Goal: Task Accomplishment & Management: Complete application form

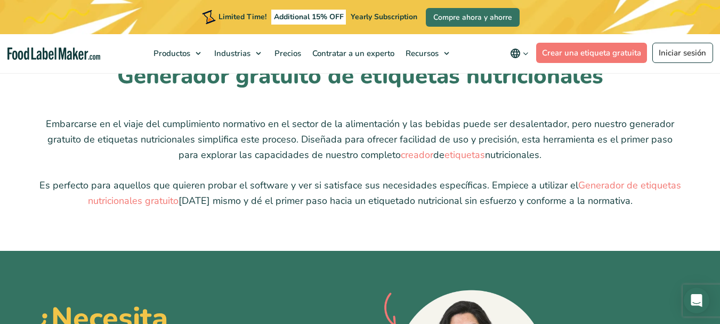
scroll to position [2665, 0]
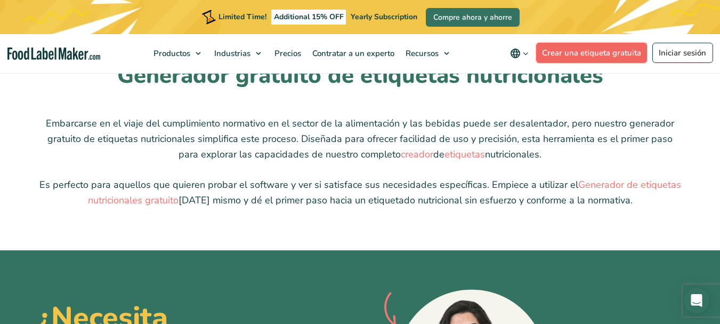
click at [595, 54] on link "Crear una etiqueta gratuita" at bounding box center [591, 53] width 111 height 20
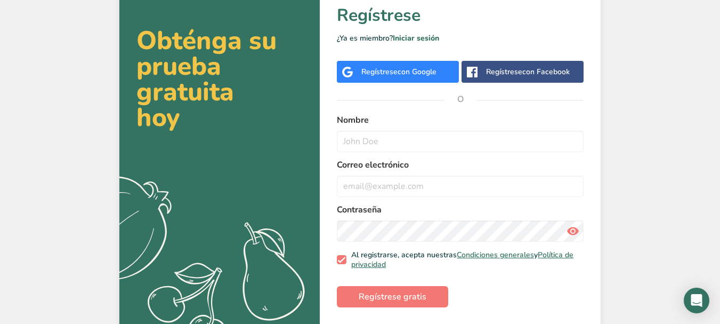
scroll to position [51, 0]
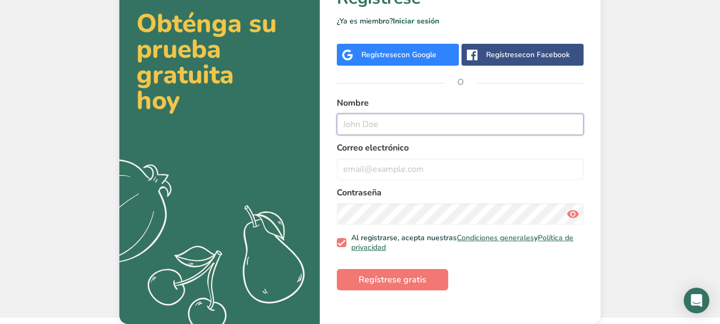
click at [418, 122] on input "text" at bounding box center [460, 124] width 247 height 21
type input "tamara"
click at [426, 162] on input "email" at bounding box center [460, 168] width 247 height 21
type input "tamarafeer@gmail.com"
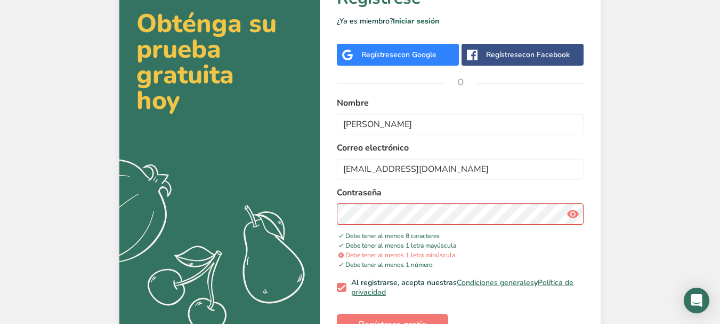
click at [569, 217] on icon at bounding box center [573, 213] width 13 height 19
click at [335, 227] on div "volver Regístrese ¿Ya es miembro? Iniciar sesión Regístrese con Google Regístre…" at bounding box center [460, 147] width 281 height 409
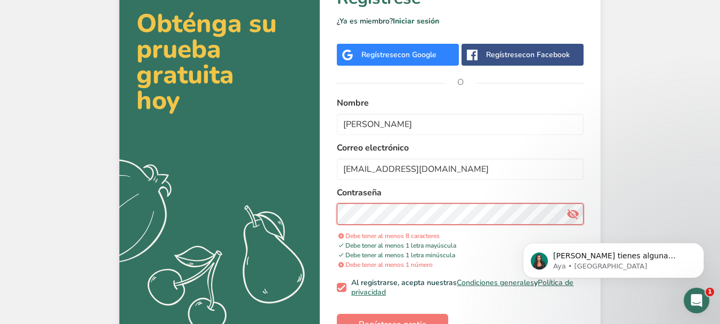
scroll to position [0, 0]
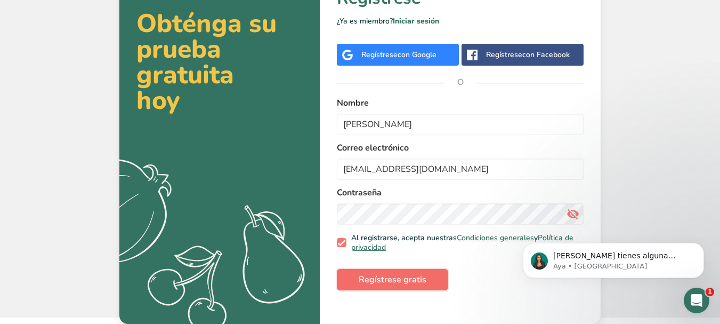
click at [394, 280] on span "Regístrese gratis" at bounding box center [393, 279] width 68 height 13
